Goal: Task Accomplishment & Management: Contribute content

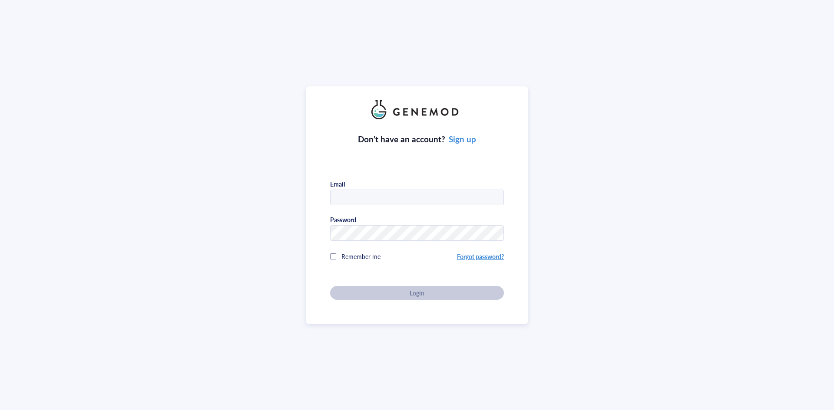
type input "[EMAIL_ADDRESS][DOMAIN_NAME]"
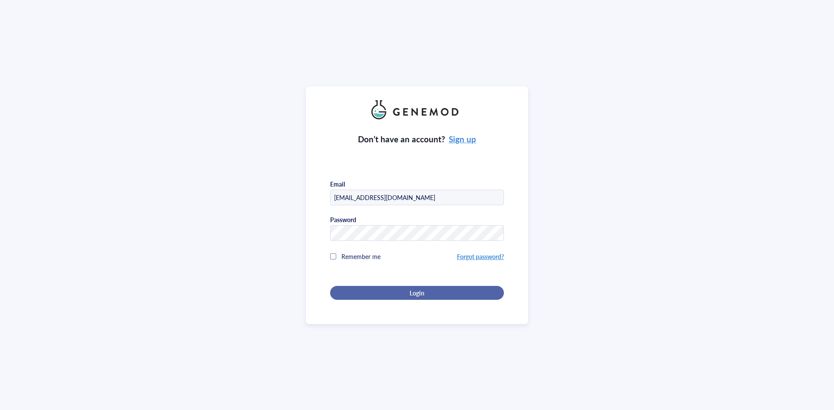
click at [432, 292] on div "Login" at bounding box center [417, 293] width 146 height 8
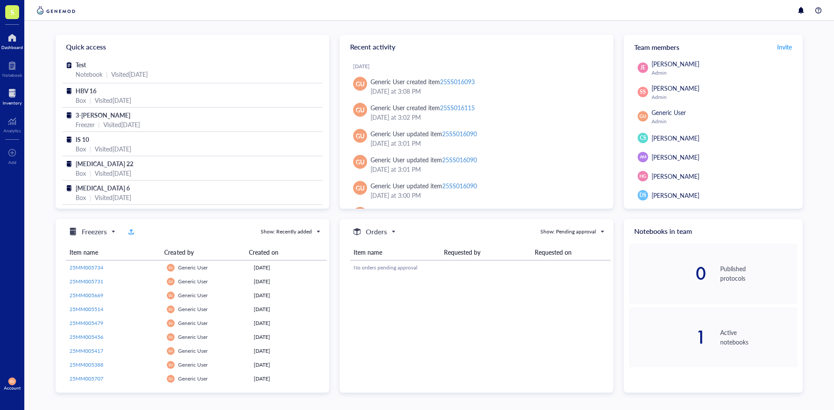
click at [14, 101] on div "Inventory" at bounding box center [12, 102] width 19 height 5
click at [16, 92] on div at bounding box center [12, 93] width 19 height 14
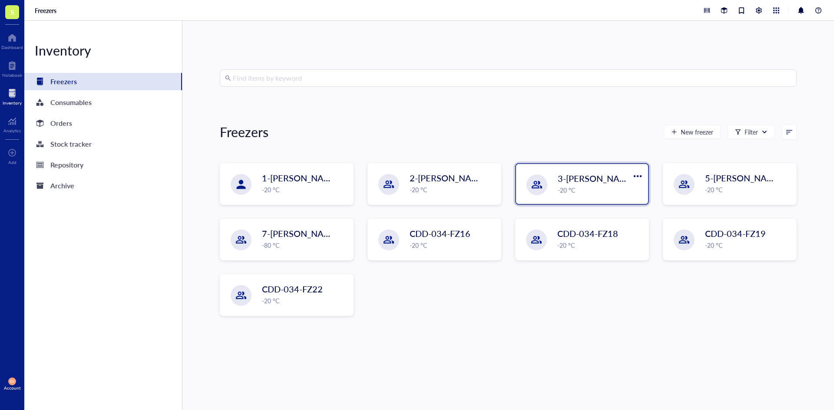
click at [561, 188] on div "-20 °C" at bounding box center [600, 190] width 85 height 10
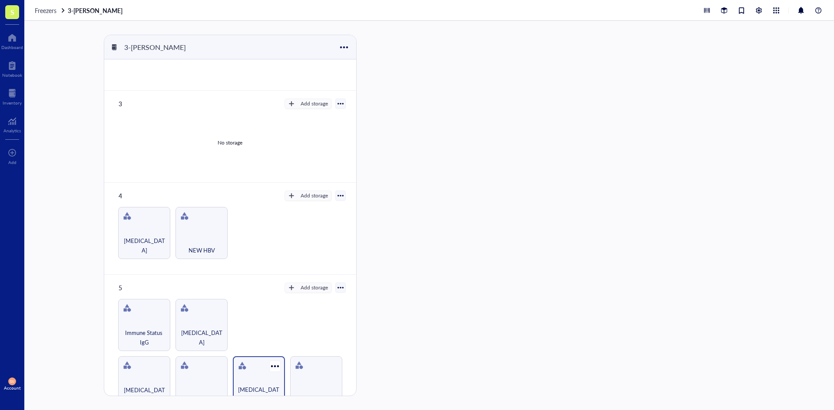
scroll to position [174, 0]
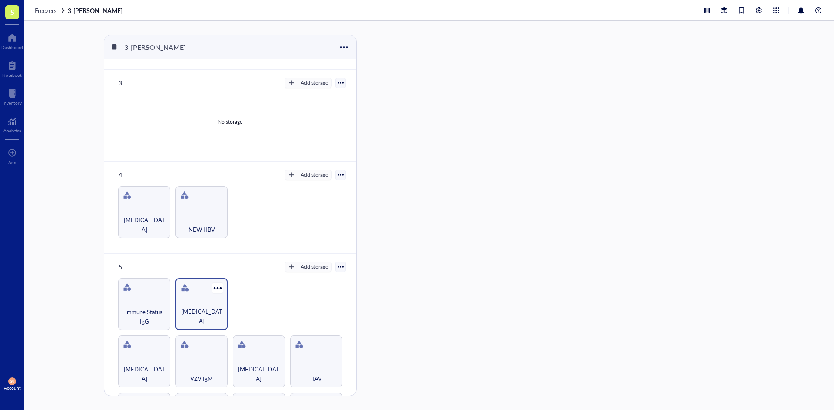
click at [203, 290] on div "HIV" at bounding box center [201, 304] width 52 height 52
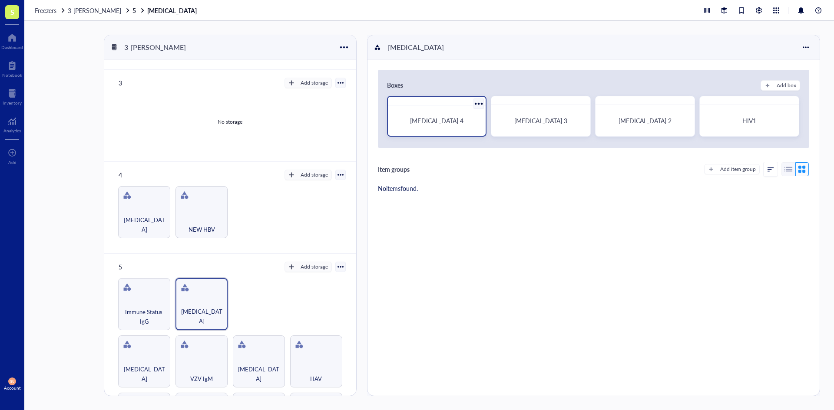
click at [441, 115] on div "HIV 4" at bounding box center [436, 120] width 91 height 23
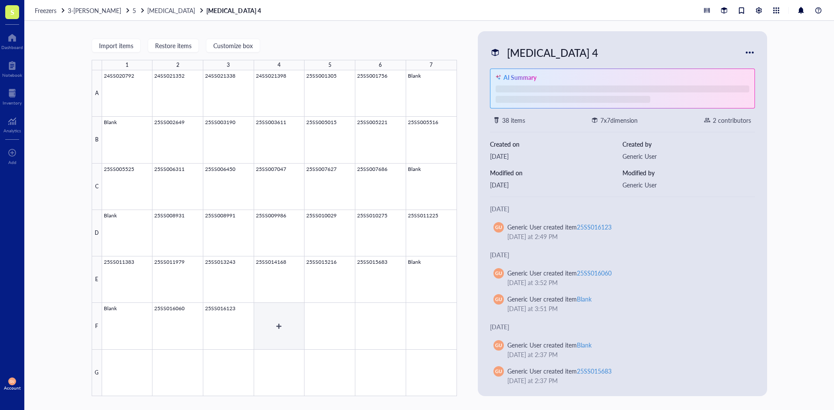
click at [281, 317] on div at bounding box center [279, 233] width 355 height 326
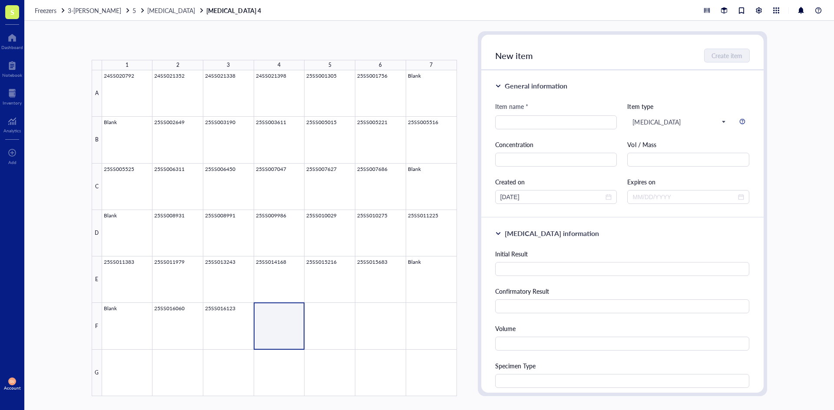
type textarea "Keep everyone on the same page…"
click at [524, 121] on input "search" at bounding box center [556, 122] width 112 height 13
paste input "25SS016521"
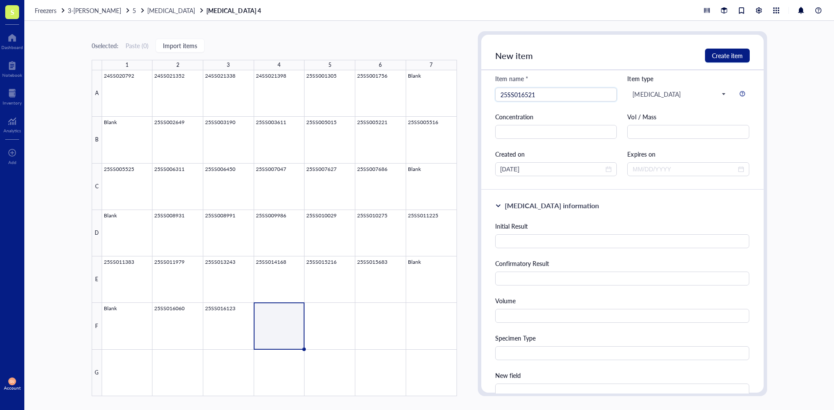
scroll to position [43, 0]
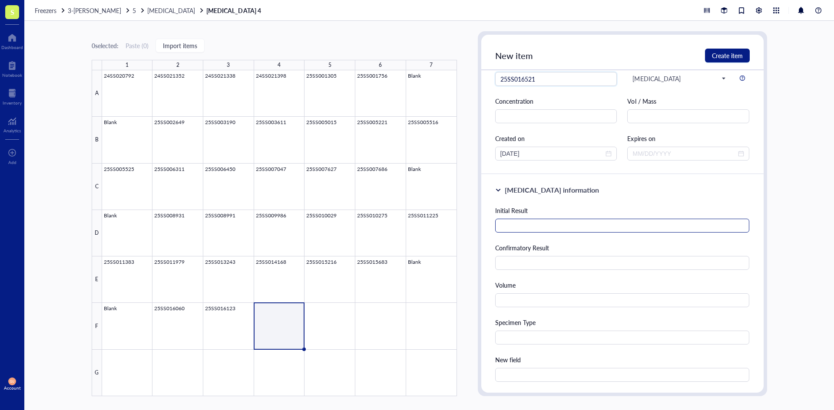
type input "25SS016521"
click at [566, 222] on input "text" at bounding box center [622, 226] width 254 height 14
type input "Reactive"
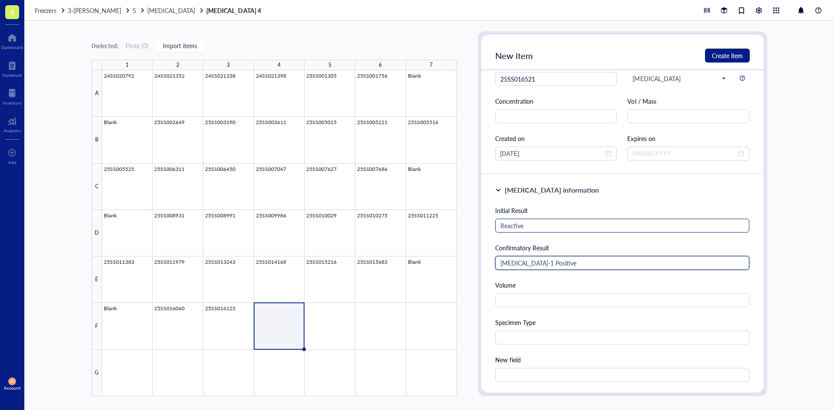
type input "HIV-1 Positive"
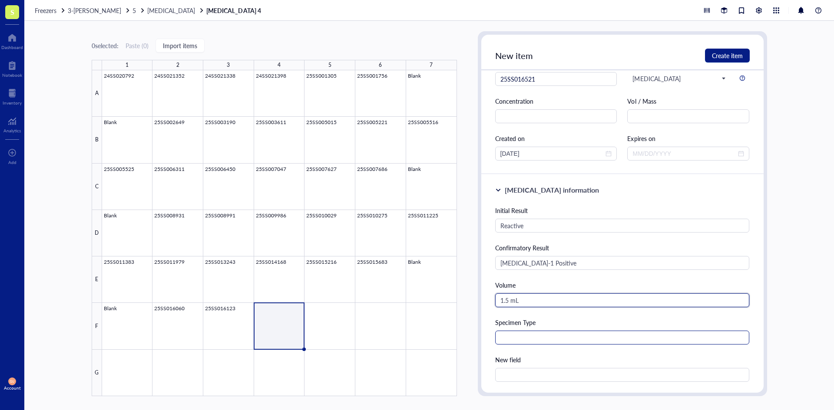
type input "1.5 mL"
click at [562, 339] on input "text" at bounding box center [622, 338] width 254 height 14
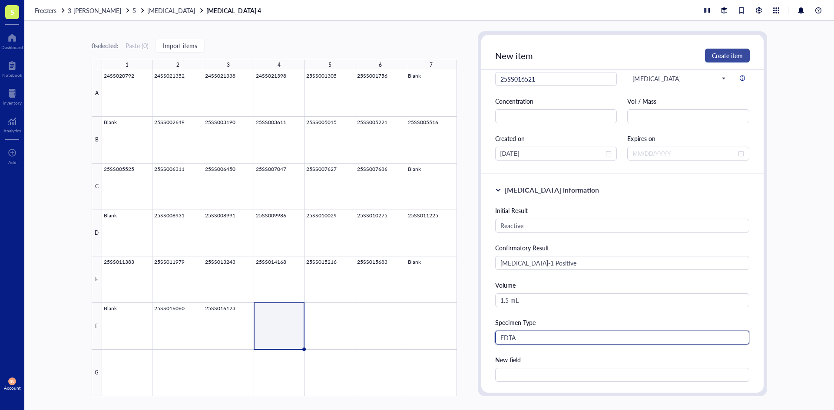
type input "EDTA"
click at [722, 60] on button "Create item" at bounding box center [727, 56] width 45 height 14
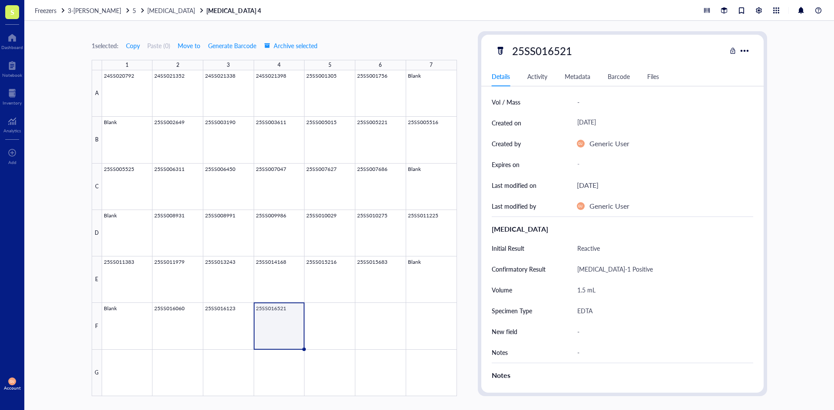
scroll to position [174, 0]
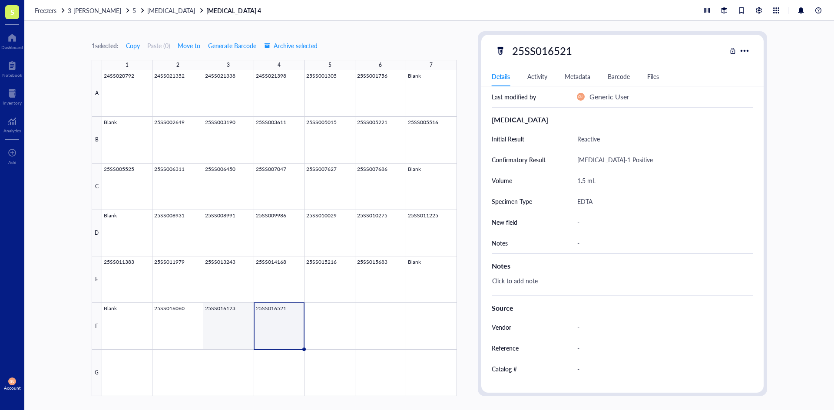
click at [225, 340] on div at bounding box center [279, 233] width 355 height 326
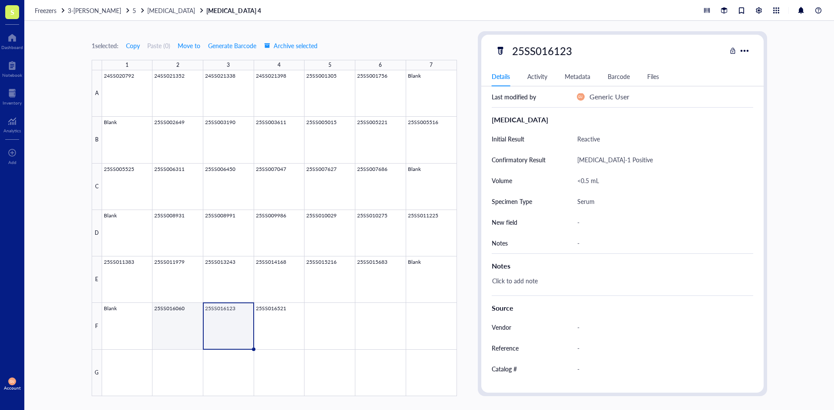
click at [174, 332] on div at bounding box center [279, 233] width 355 height 326
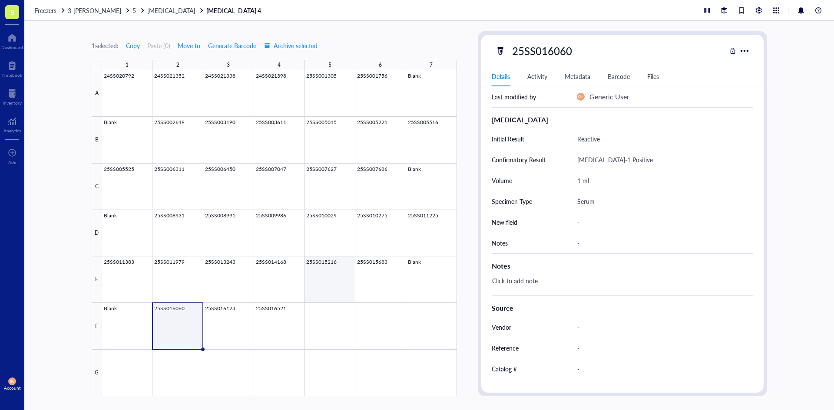
click at [376, 277] on div at bounding box center [279, 233] width 355 height 326
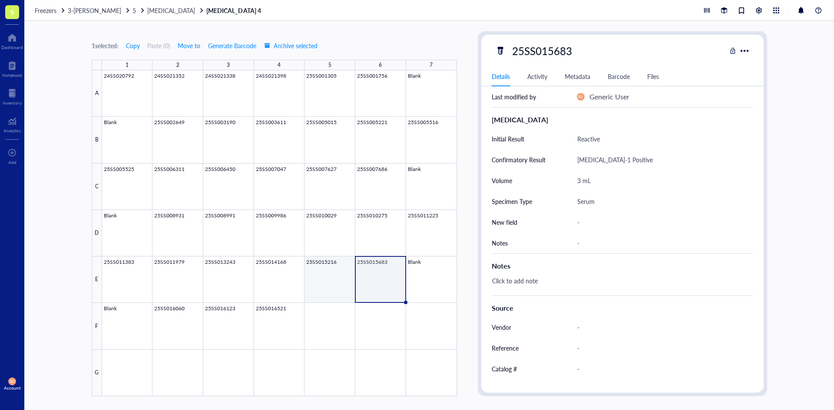
click at [331, 281] on div at bounding box center [279, 233] width 355 height 326
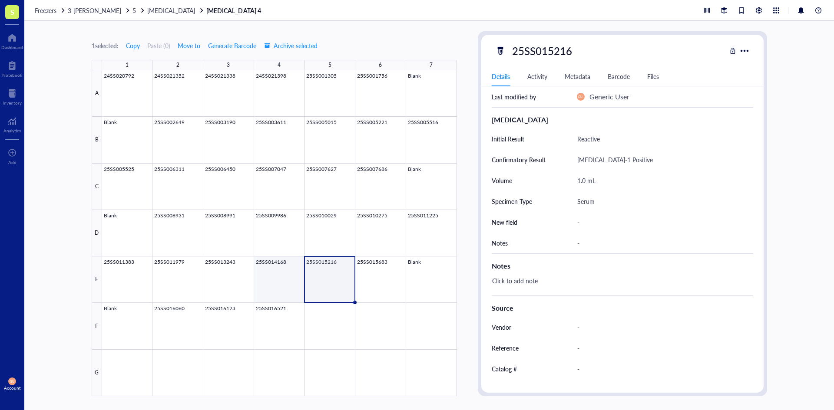
click at [271, 280] on div at bounding box center [279, 233] width 355 height 326
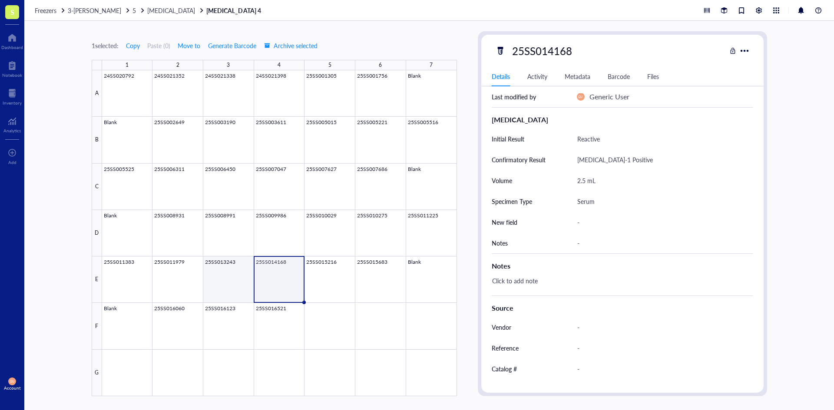
click at [227, 280] on div at bounding box center [279, 233] width 355 height 326
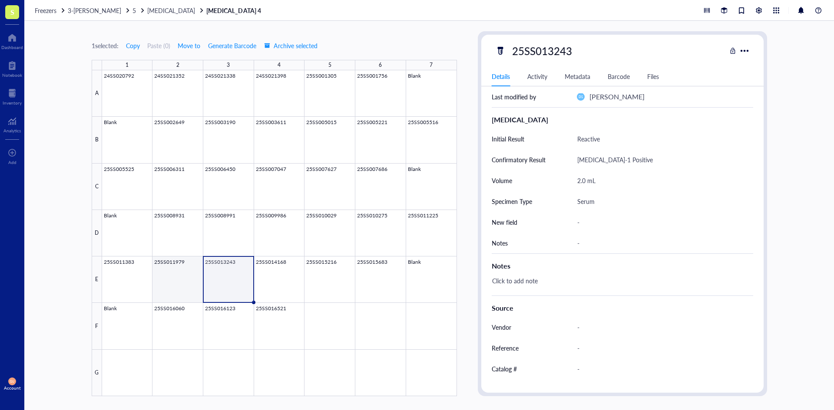
click at [174, 278] on div at bounding box center [279, 233] width 355 height 326
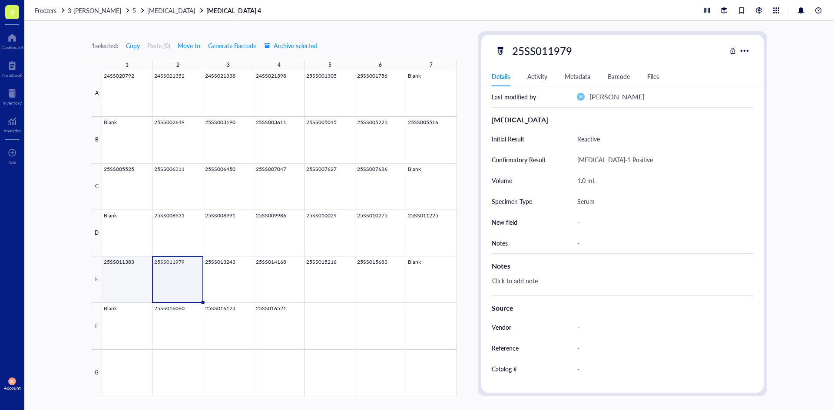
click at [119, 278] on div at bounding box center [279, 233] width 355 height 326
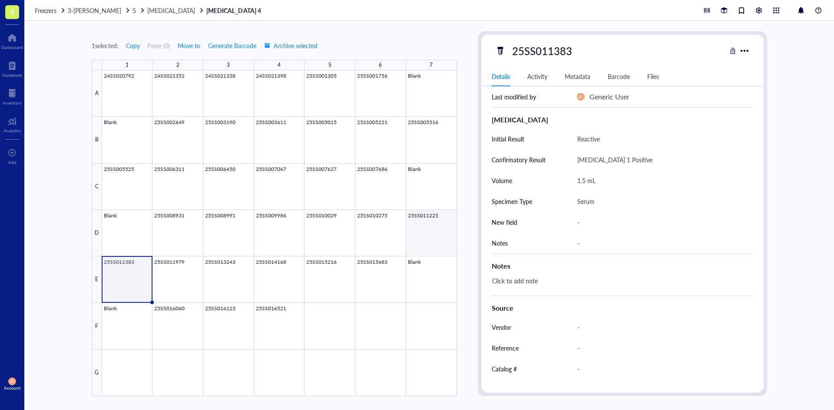
click at [443, 235] on div at bounding box center [279, 233] width 355 height 326
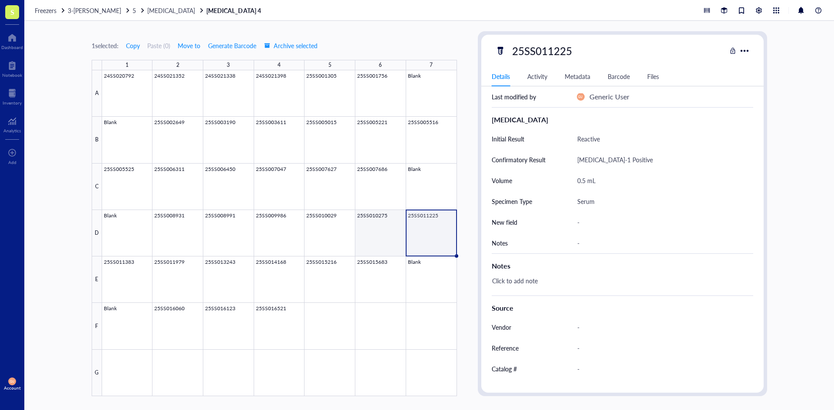
click at [371, 234] on div at bounding box center [279, 233] width 355 height 326
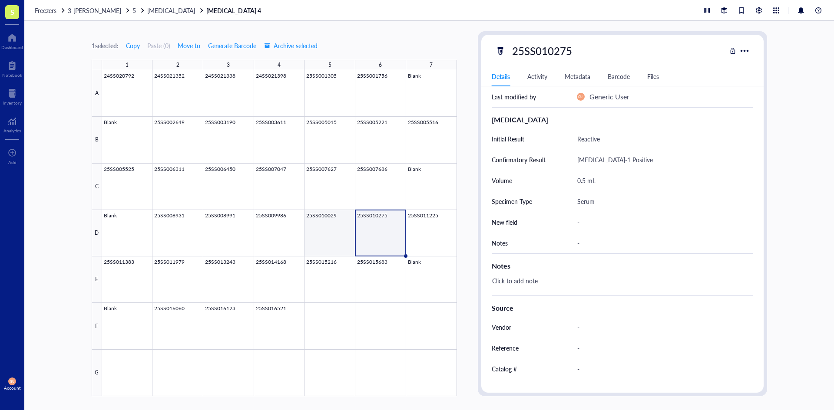
click at [327, 235] on div at bounding box center [279, 233] width 355 height 326
click at [262, 236] on div at bounding box center [279, 233] width 355 height 326
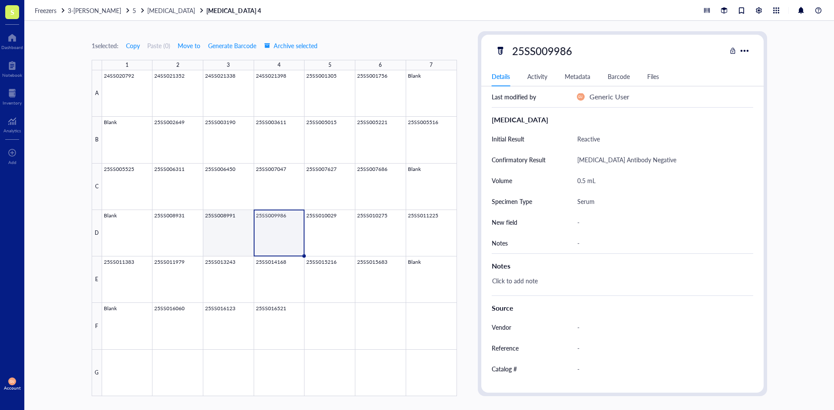
click at [228, 236] on div at bounding box center [279, 233] width 355 height 326
click at [172, 234] on div at bounding box center [279, 233] width 355 height 326
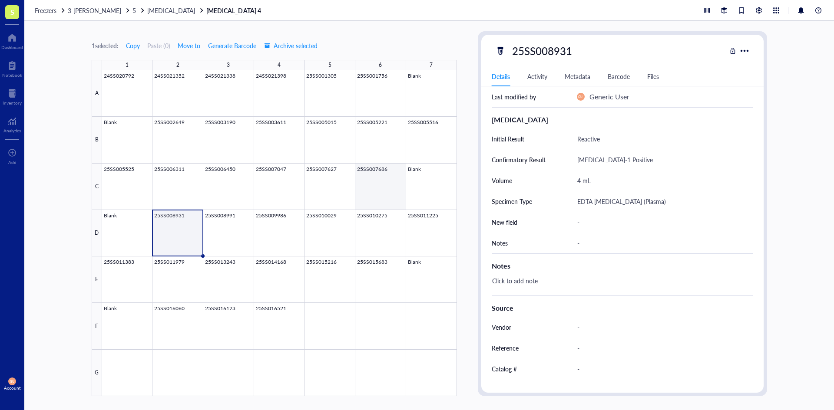
click at [394, 193] on div at bounding box center [279, 233] width 355 height 326
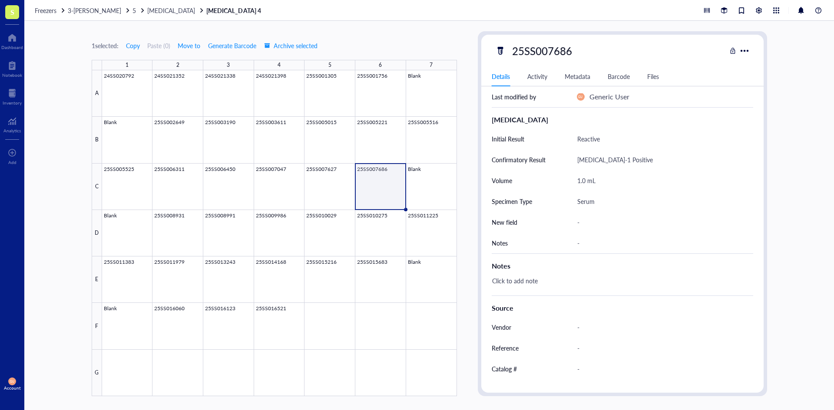
click at [353, 195] on div at bounding box center [279, 233] width 355 height 326
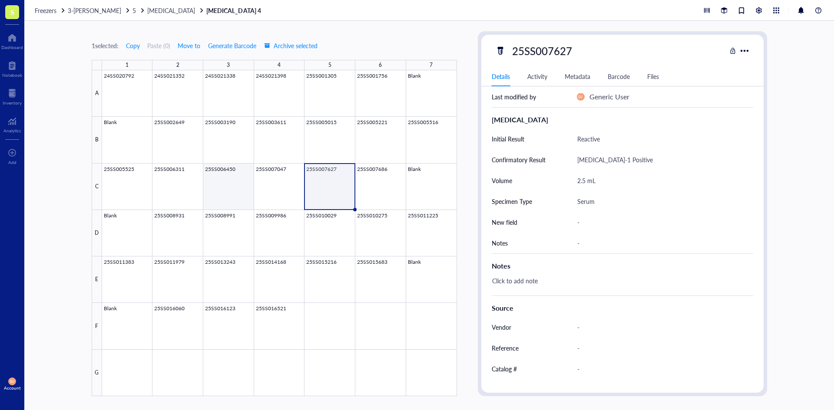
click at [244, 195] on div at bounding box center [279, 233] width 355 height 326
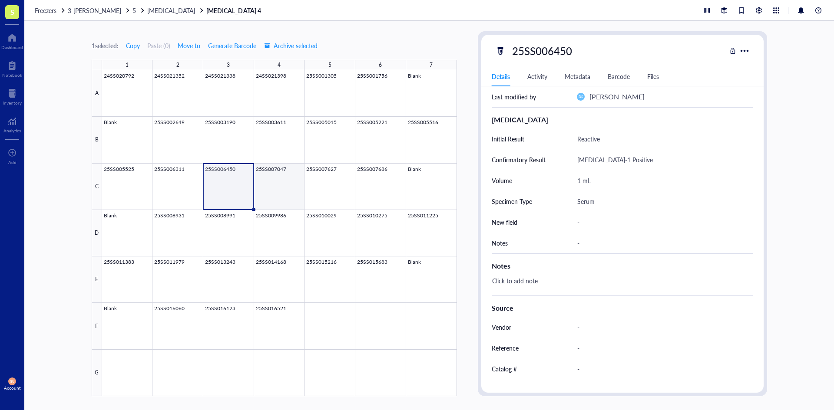
click at [282, 195] on div at bounding box center [279, 233] width 355 height 326
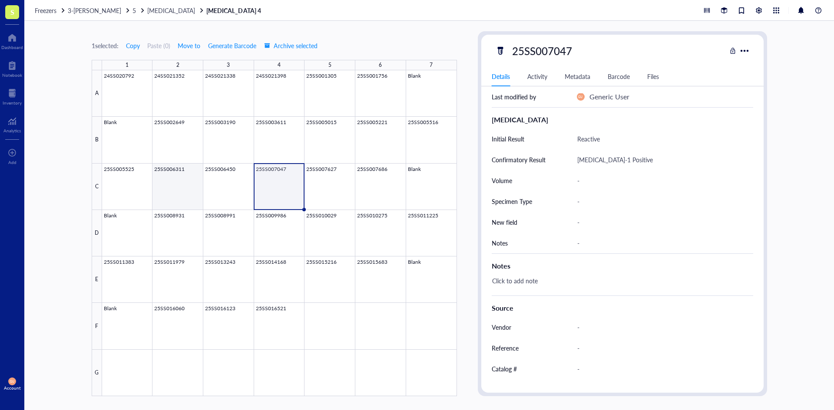
click at [191, 196] on div at bounding box center [279, 233] width 355 height 326
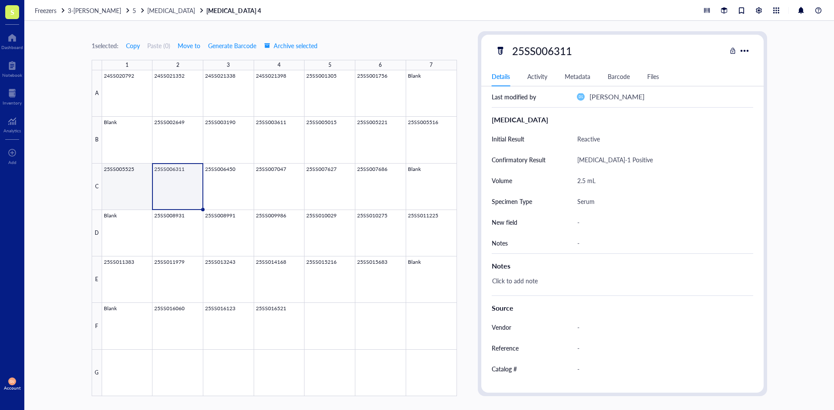
click at [147, 193] on div at bounding box center [279, 233] width 355 height 326
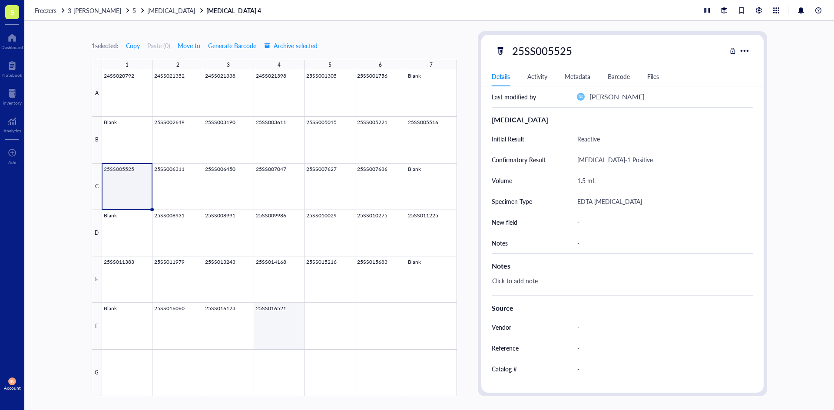
click at [283, 310] on div at bounding box center [279, 233] width 355 height 326
type textarea "Keep everyone on the same page…"
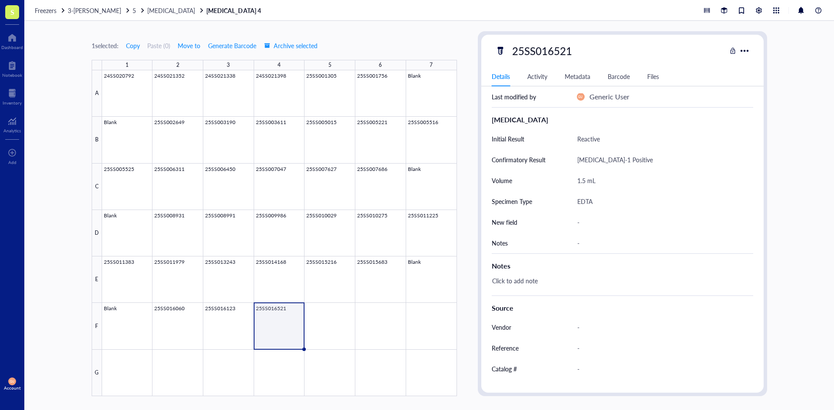
click at [599, 201] on div "EDTA" at bounding box center [661, 201] width 176 height 18
type input "EDTA Whole Blood"
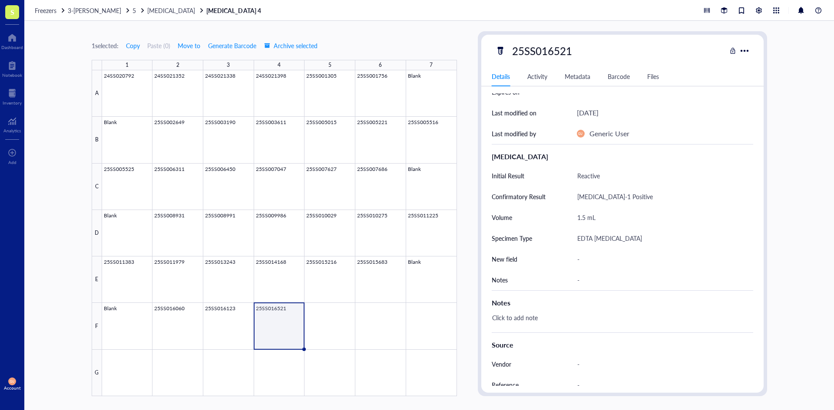
scroll to position [87, 0]
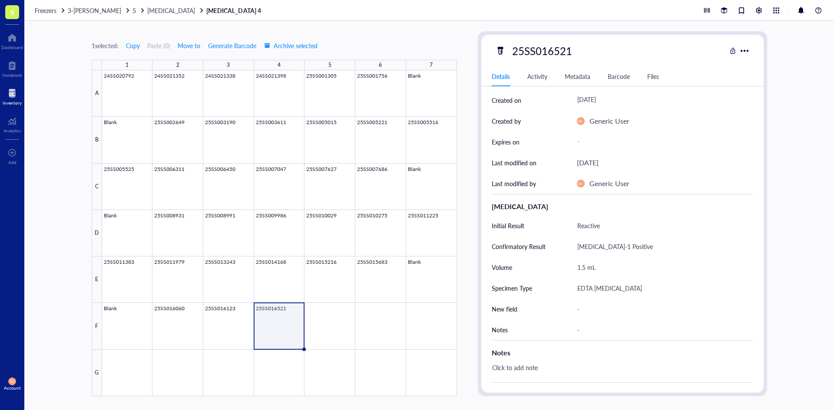
click at [9, 92] on div at bounding box center [12, 93] width 19 height 14
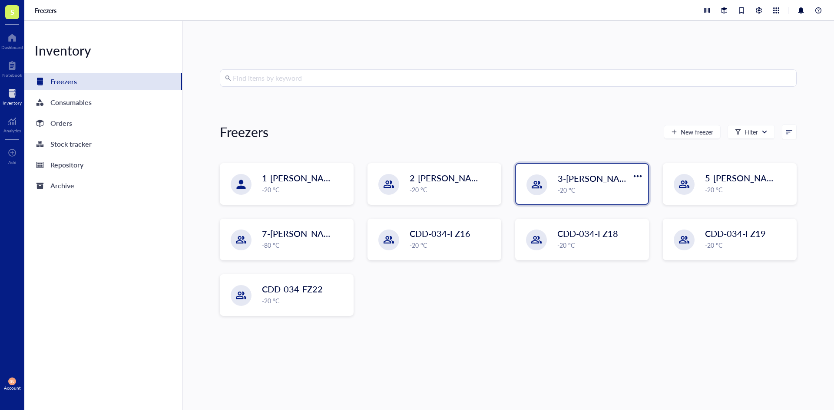
click at [576, 188] on div "-20 °C" at bounding box center [600, 190] width 85 height 10
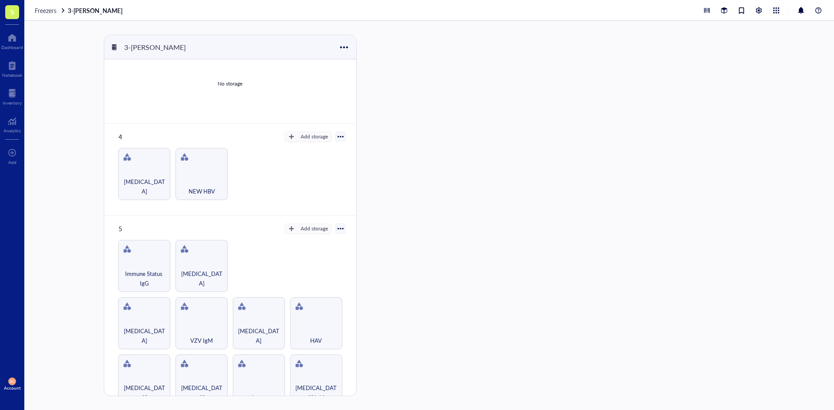
scroll to position [220, 0]
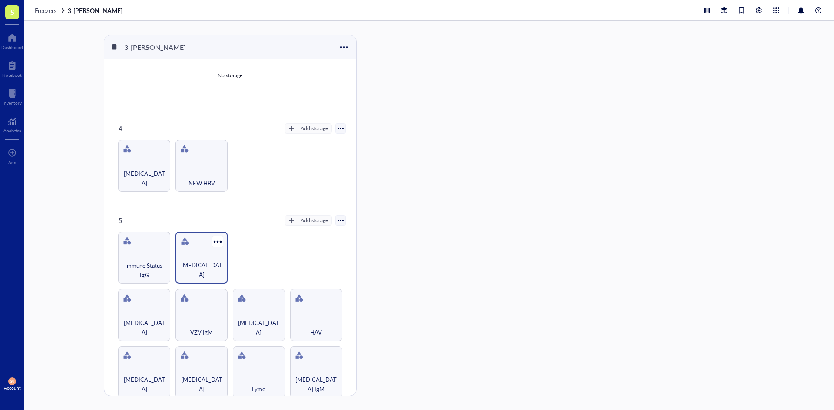
click at [205, 261] on div "HIV" at bounding box center [201, 270] width 43 height 19
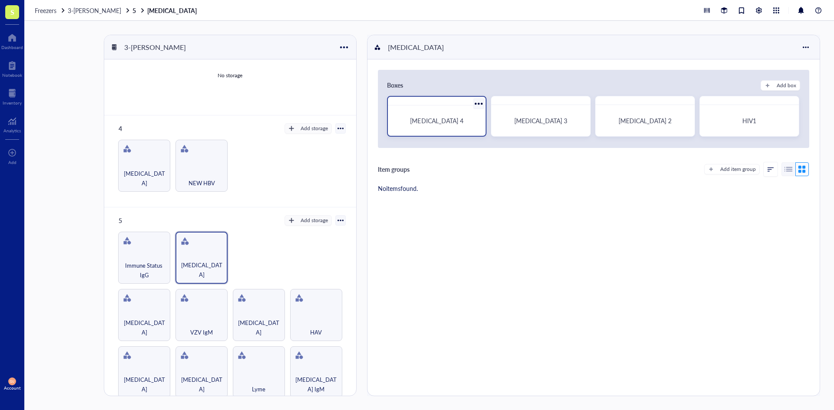
click at [436, 132] on div "HIV 4" at bounding box center [437, 116] width 100 height 41
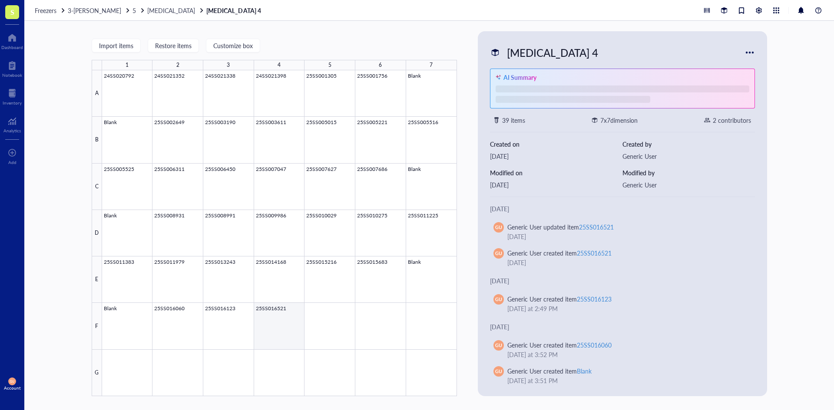
click at [286, 335] on div at bounding box center [279, 233] width 355 height 326
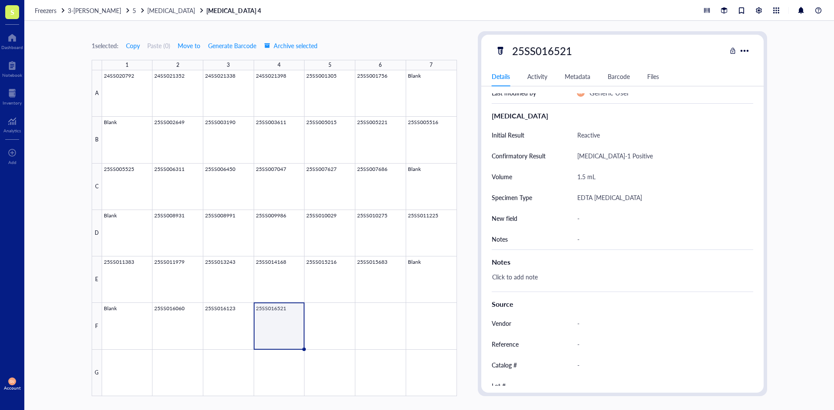
scroll to position [174, 0]
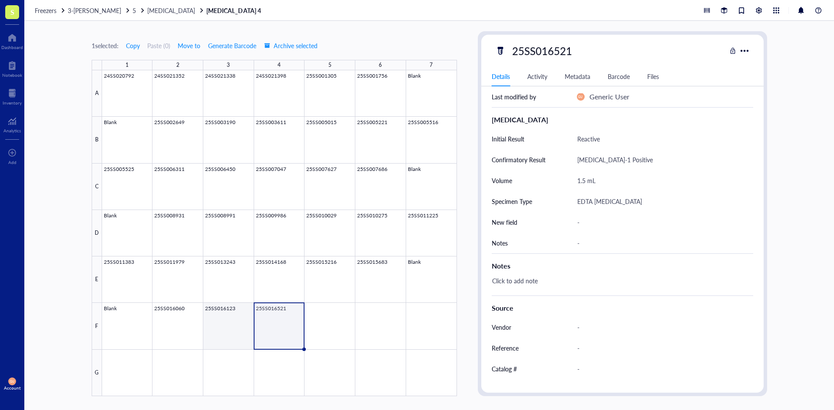
click at [222, 329] on div at bounding box center [279, 233] width 355 height 326
click at [294, 328] on div at bounding box center [279, 233] width 355 height 326
type textarea "Keep everyone on the same page…"
